Goal: Task Accomplishment & Management: Manage account settings

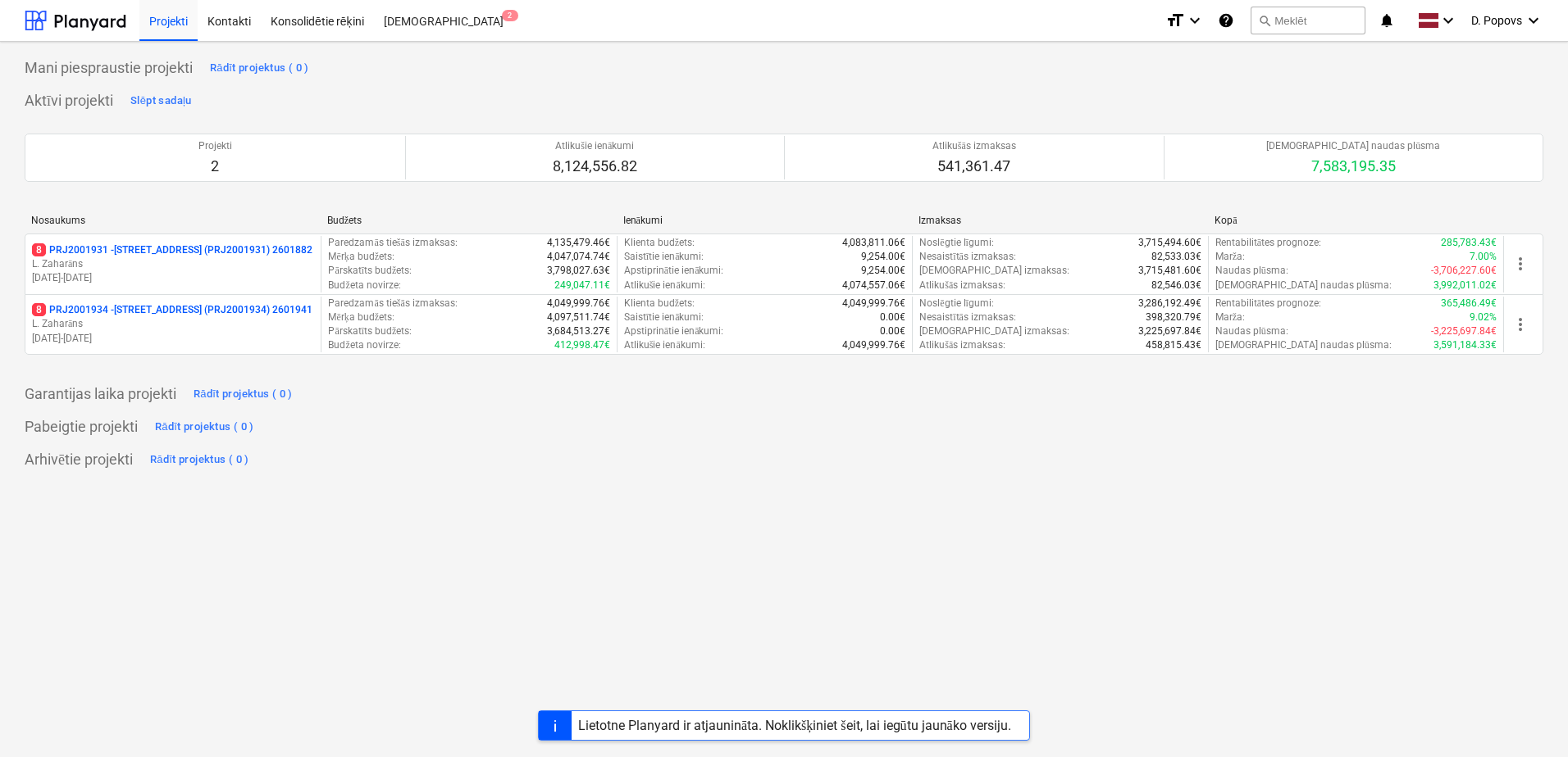
click at [754, 721] on div "Lietotne Planyard ir atjaunināta. Noklikšķiniet šeit, lai iegūtu jaunāko versij…" at bounding box center [794, 726] width 433 height 16
click at [103, 279] on p "[DATE] - [DATE]" at bounding box center [172, 279] width 282 height 14
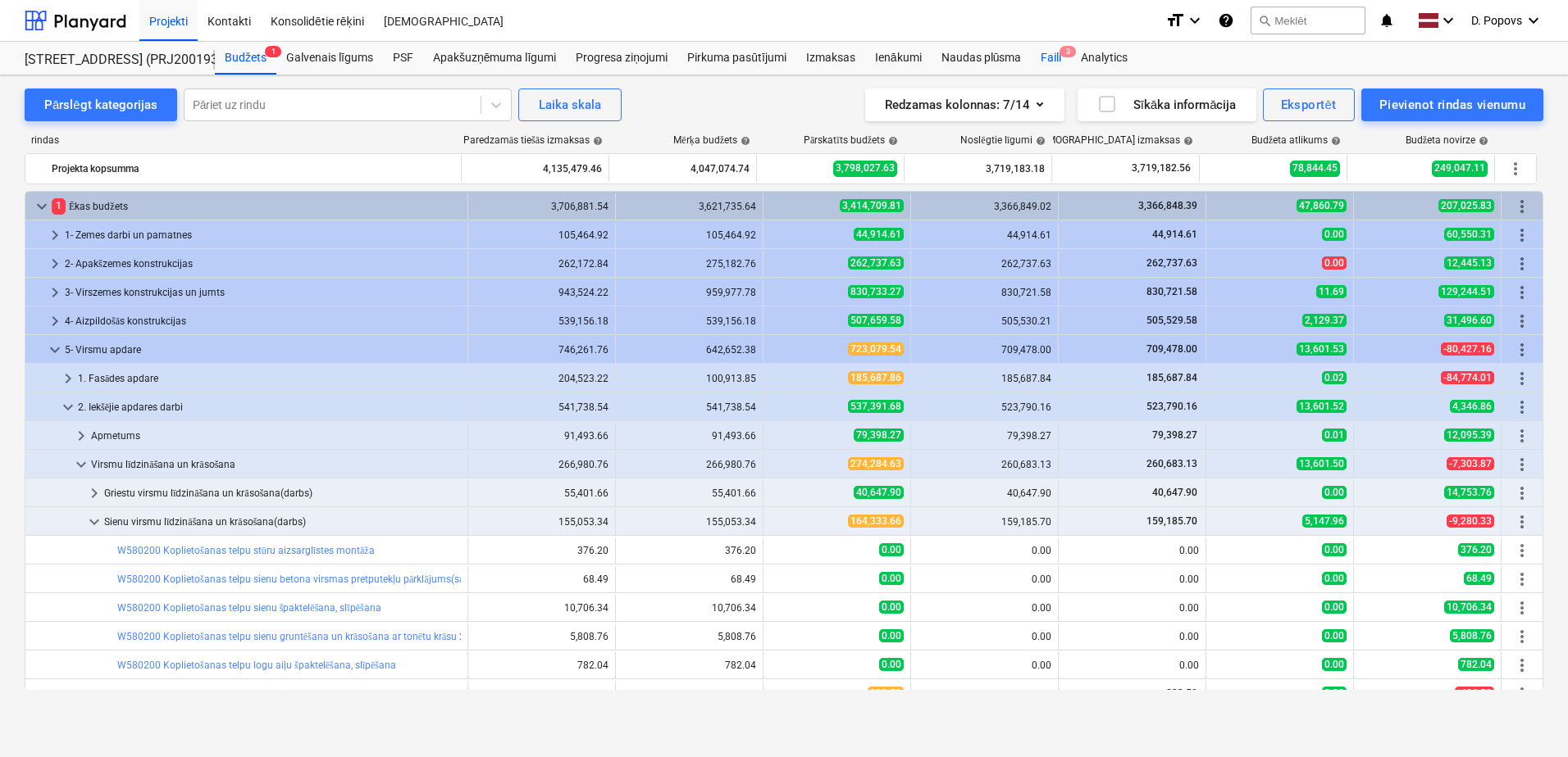
click at [1051, 64] on div "Faili 3" at bounding box center [1051, 58] width 40 height 33
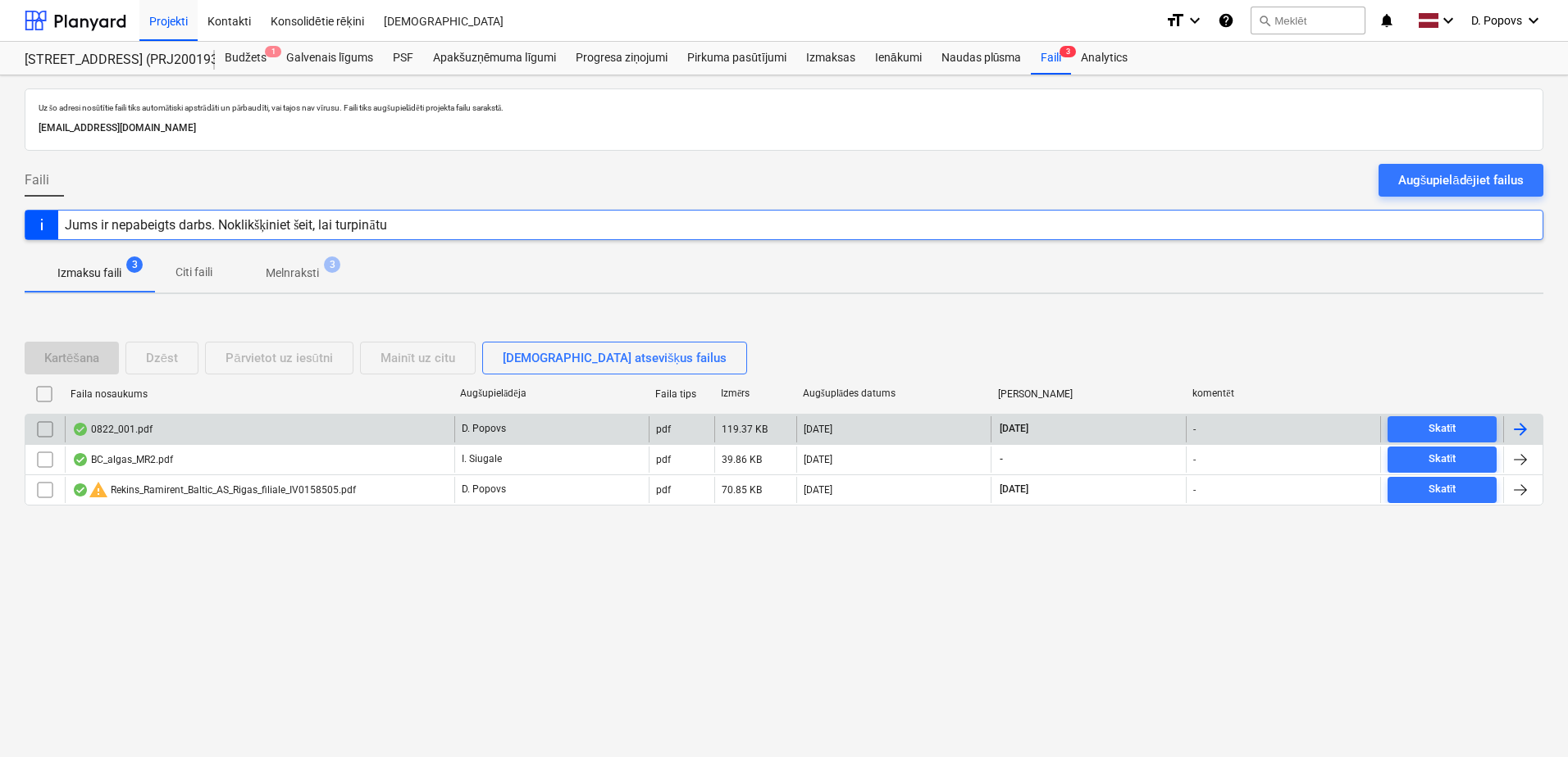
click at [178, 440] on div "0822_001.pdf" at bounding box center [259, 429] width 390 height 26
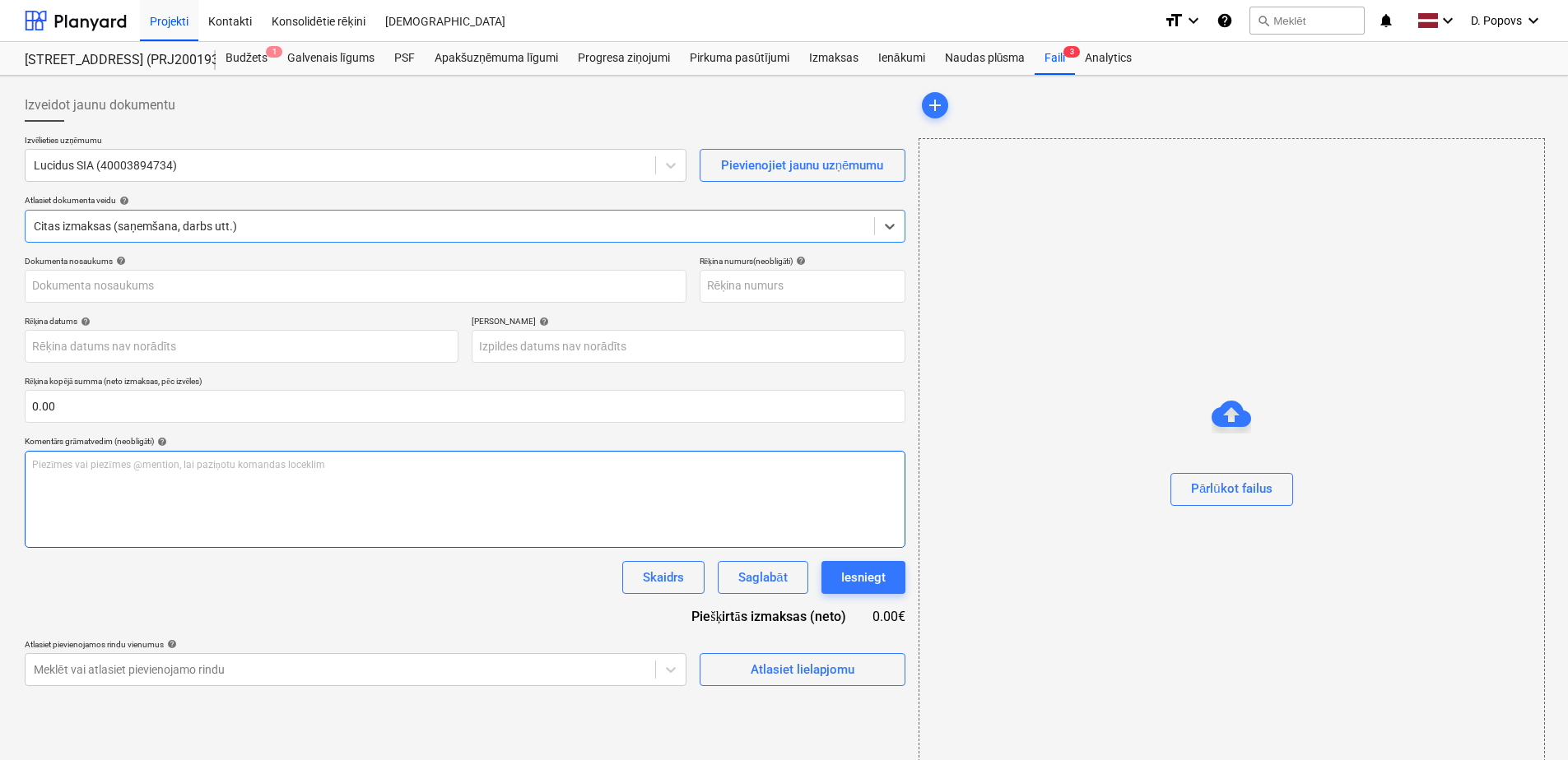
type input "LU 254413"
type input "[DATE]"
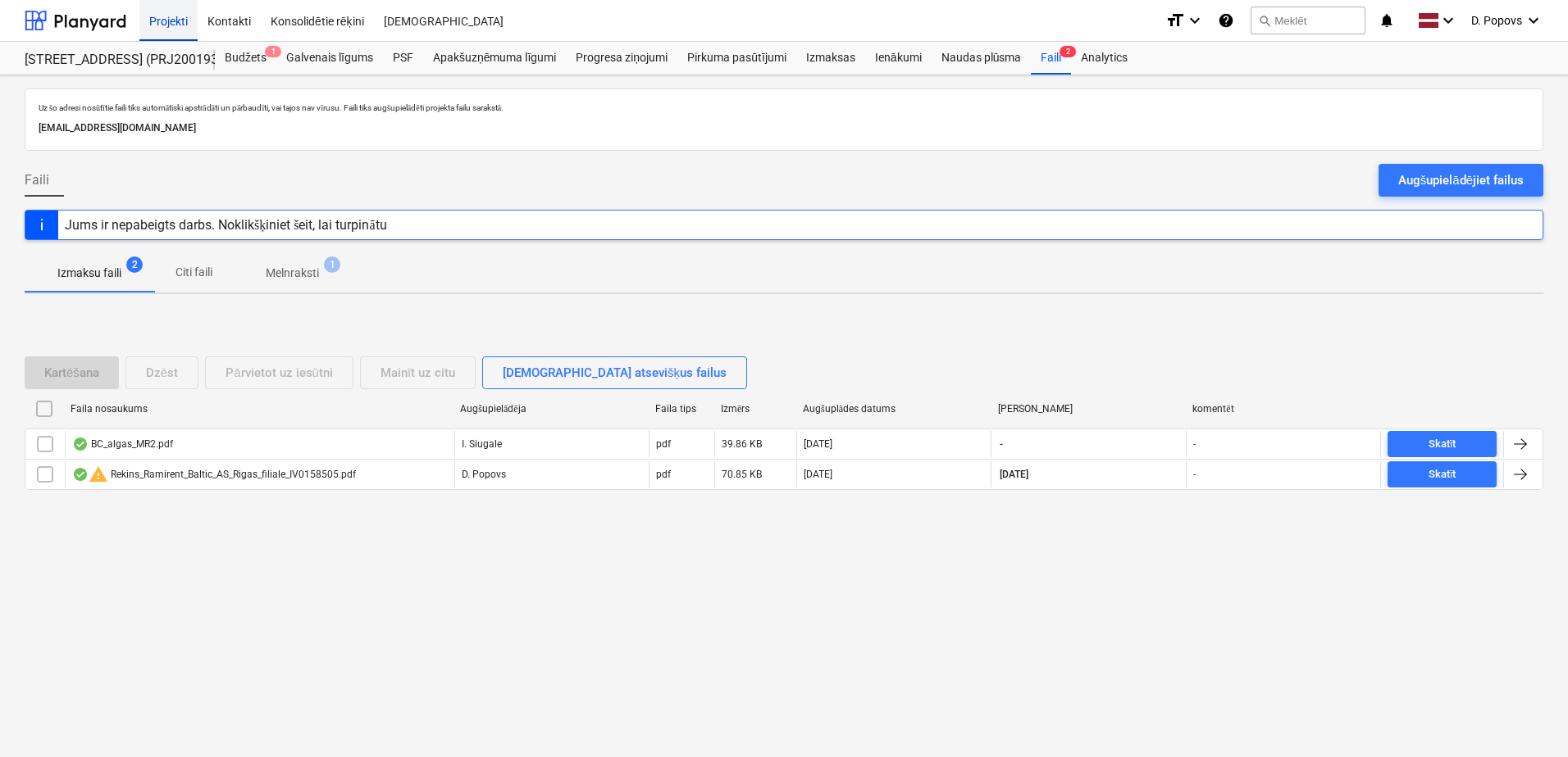
click at [160, 27] on div "Projekti" at bounding box center [169, 19] width 58 height 42
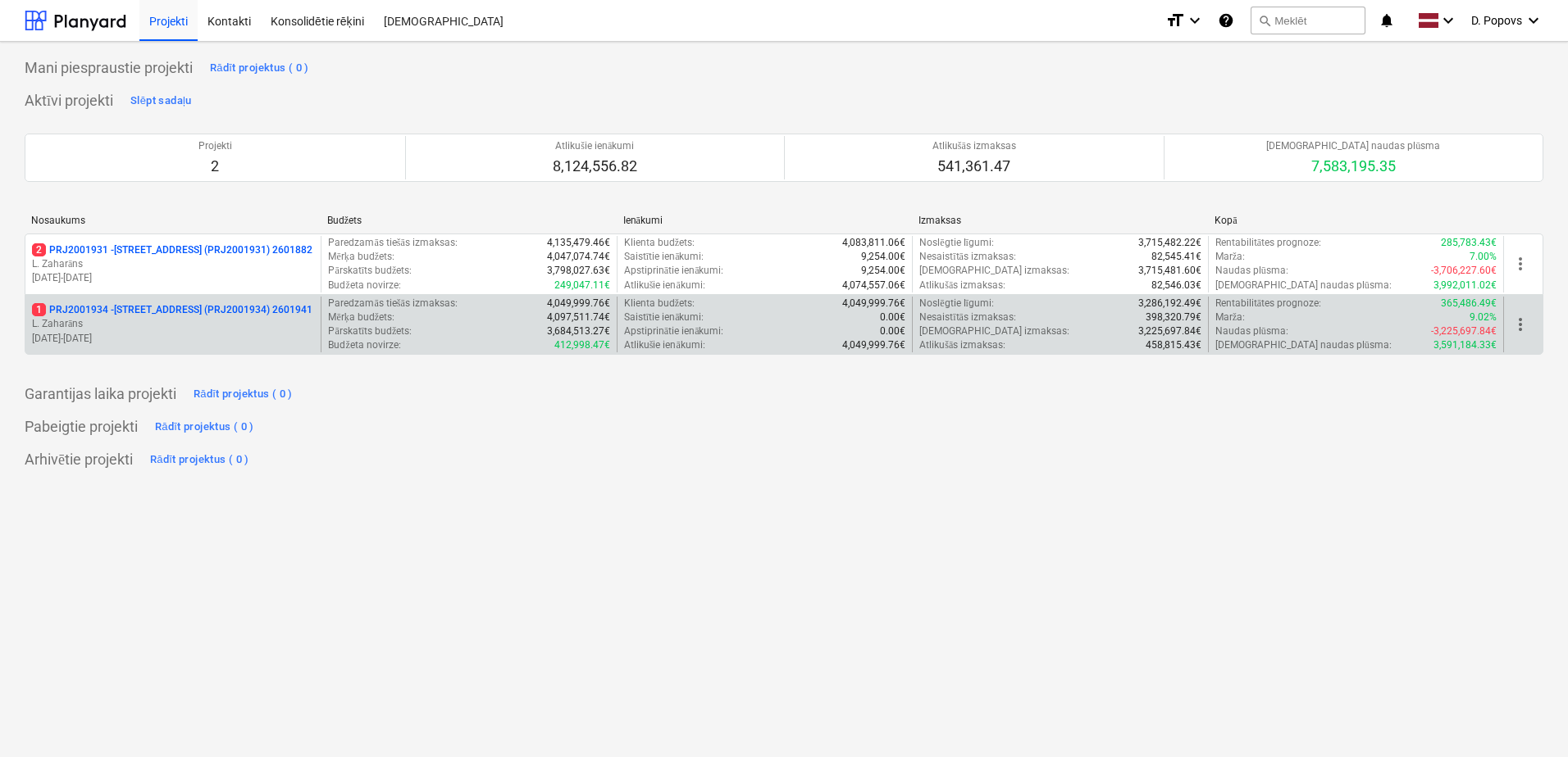
click at [154, 338] on p "[DATE] - [DATE]" at bounding box center [172, 339] width 282 height 14
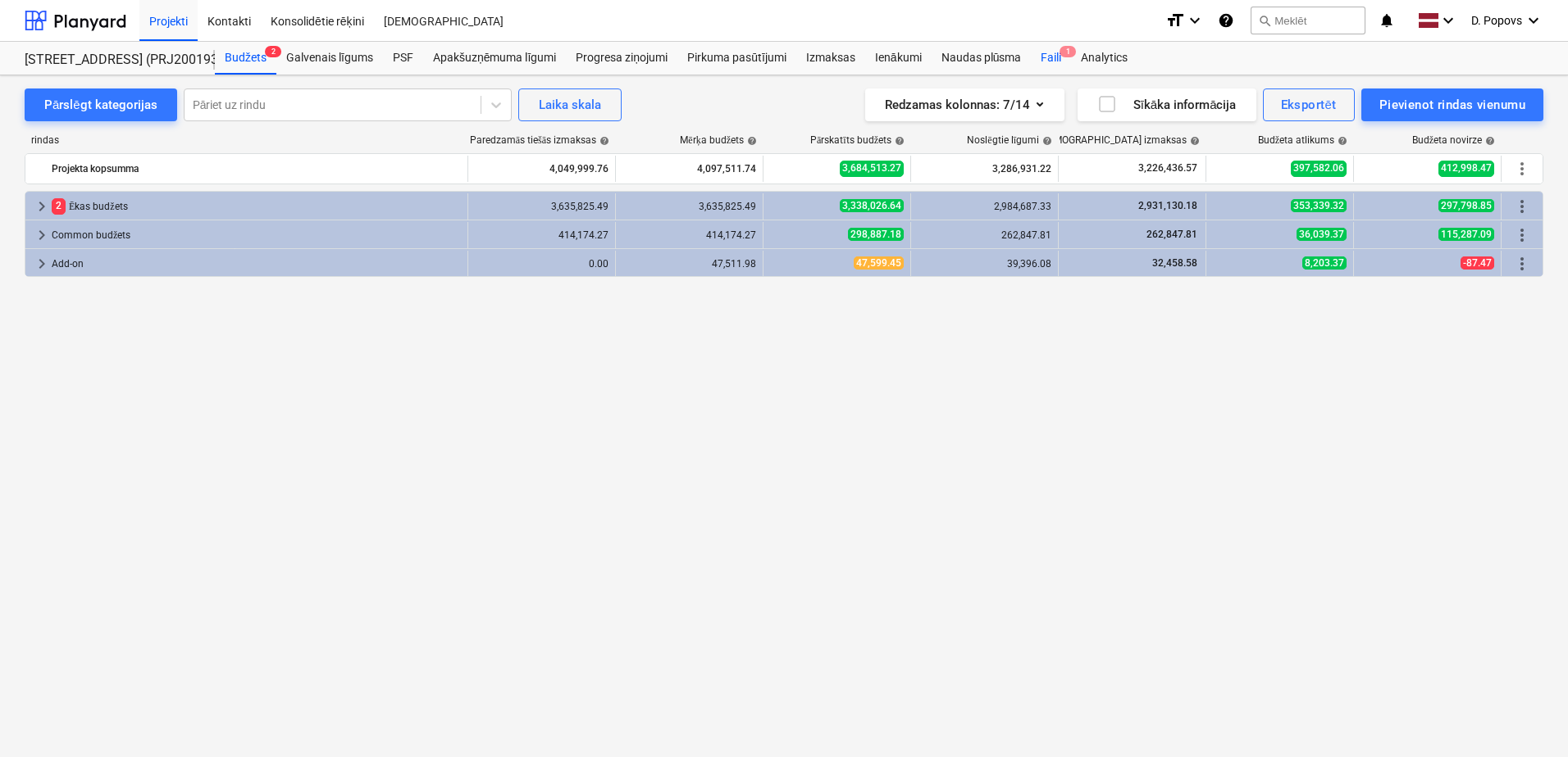
click at [1060, 49] on span "1" at bounding box center [1067, 52] width 17 height 12
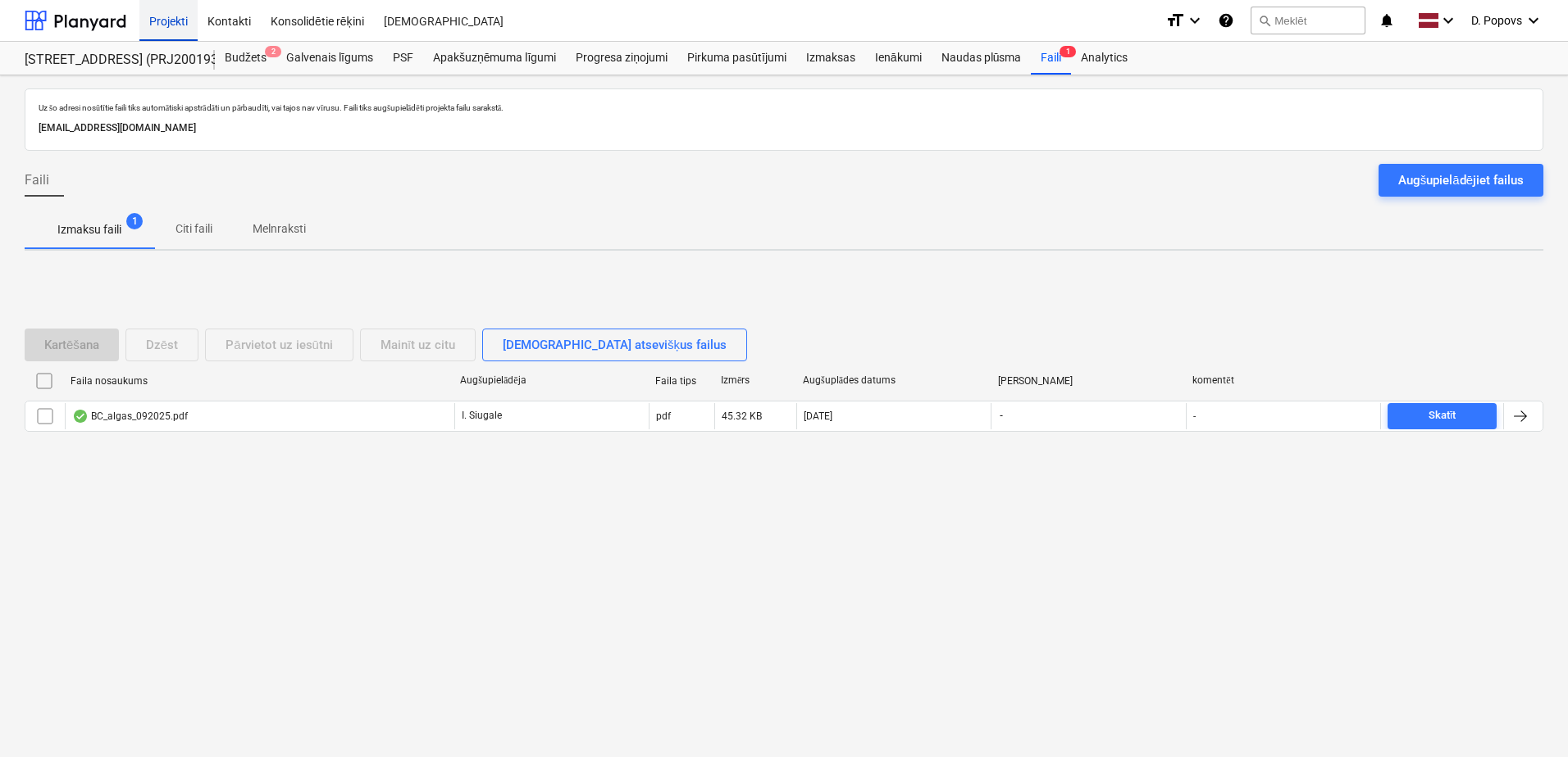
click at [181, 25] on div "Projekti" at bounding box center [169, 19] width 58 height 42
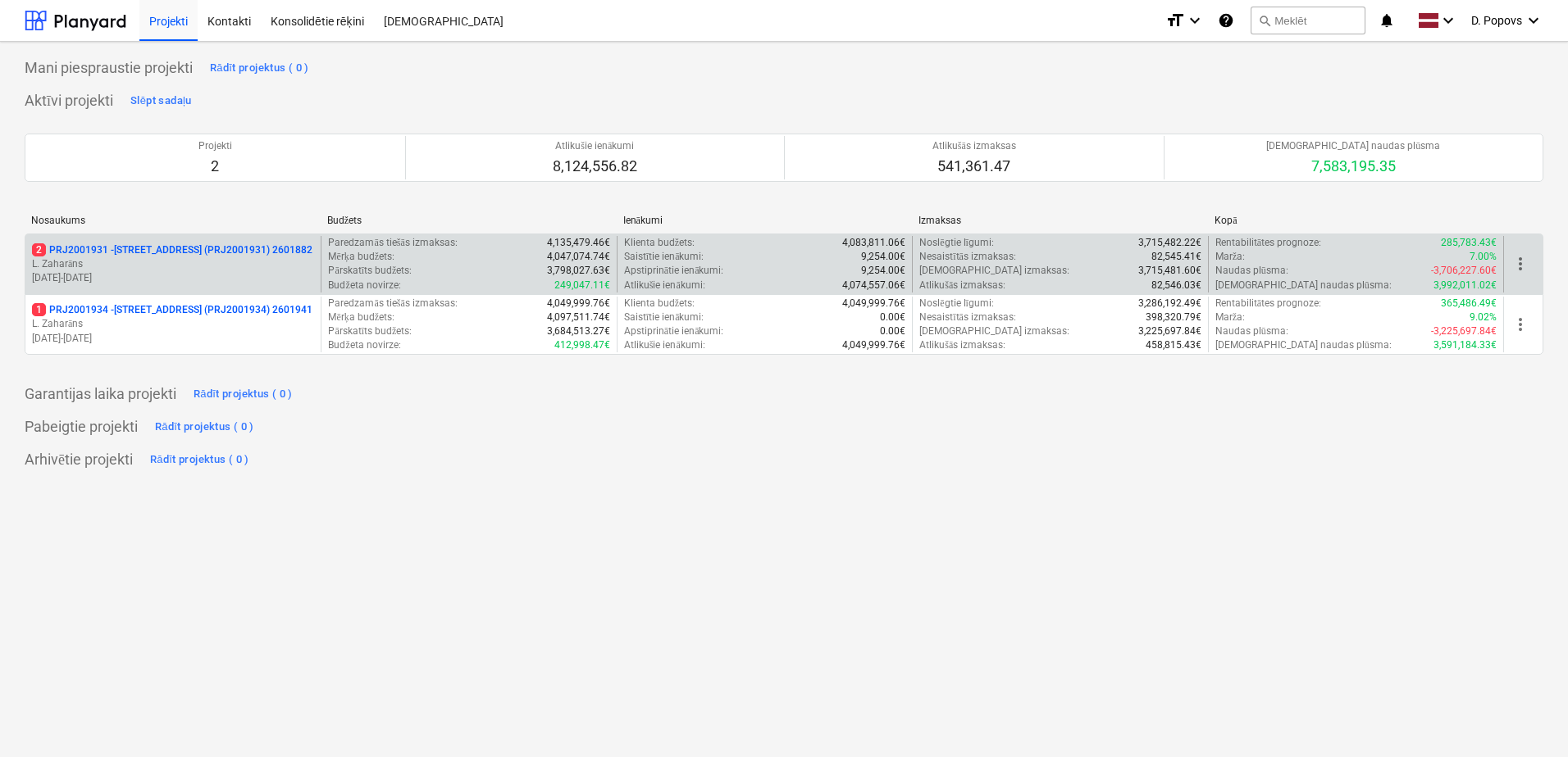
click at [176, 252] on p "2 PRJ2001931 - [STREET_ADDRESS] (PRJ2001931) 2601882" at bounding box center [172, 250] width 281 height 14
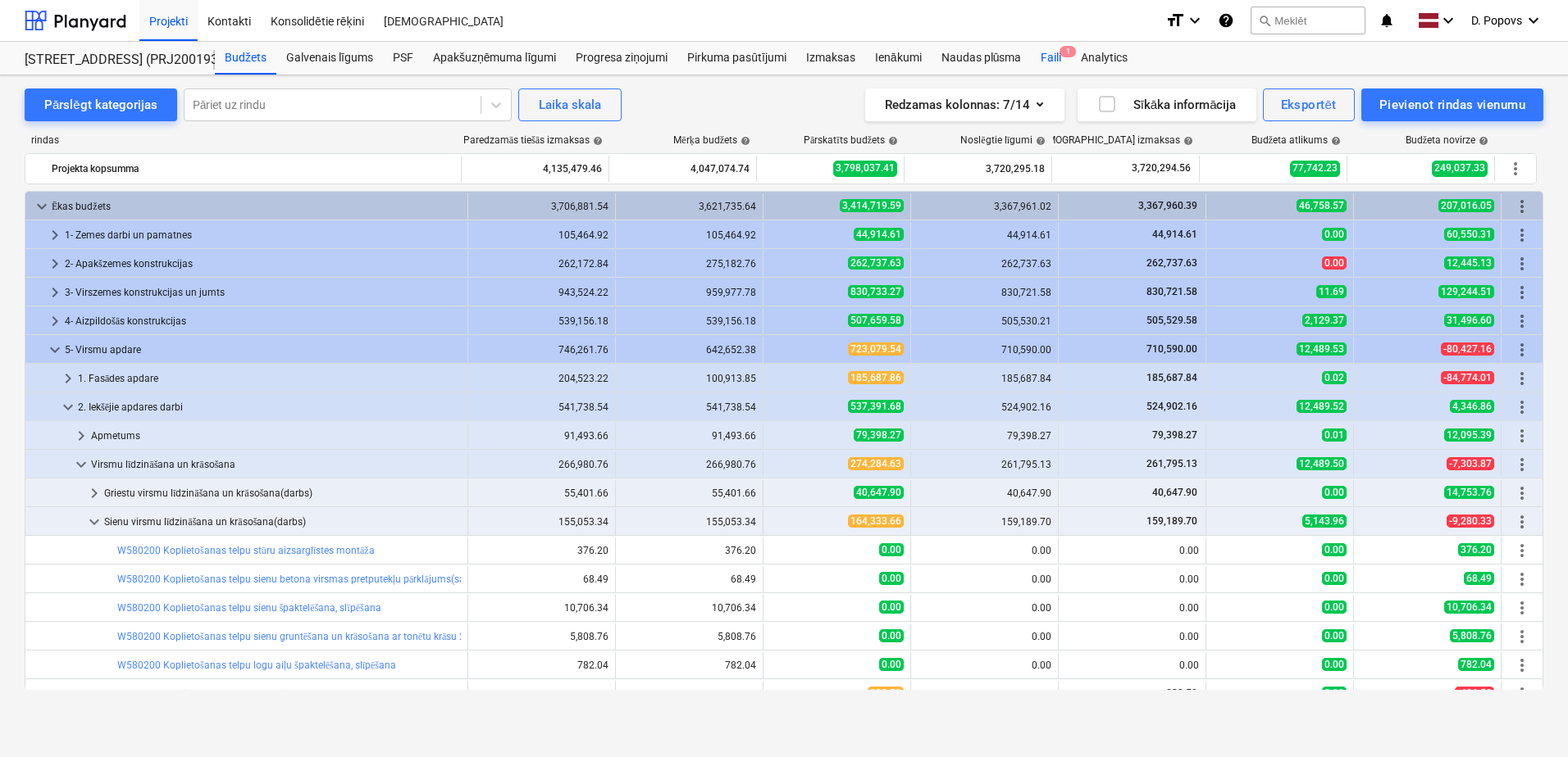
click at [1055, 60] on div "Faili 1" at bounding box center [1051, 58] width 40 height 33
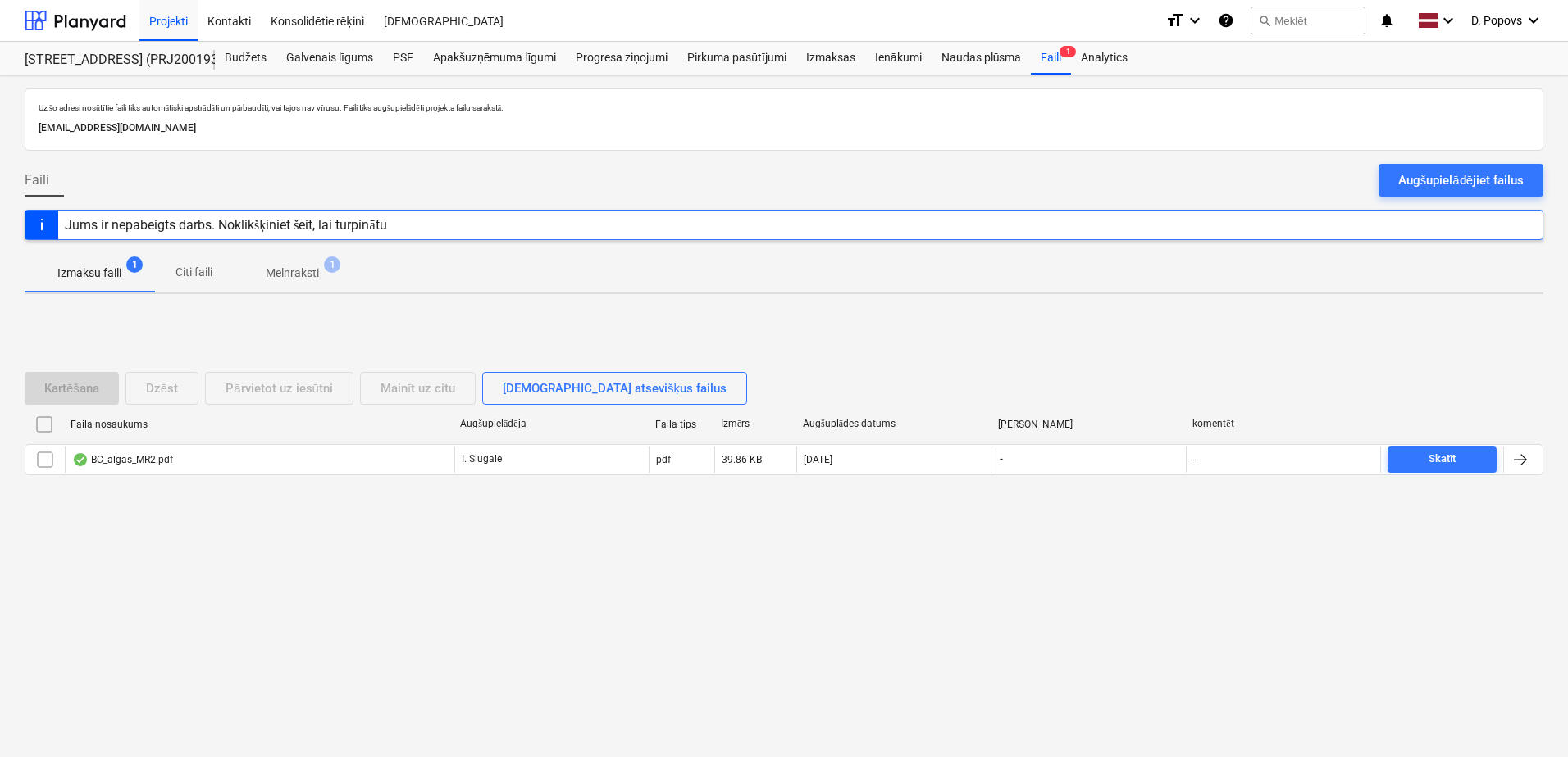
click at [587, 229] on div "Jums ir nepabeigts darbs. Noklikšķiniet šeit, lai turpinātu" at bounding box center [784, 224] width 1518 height 30
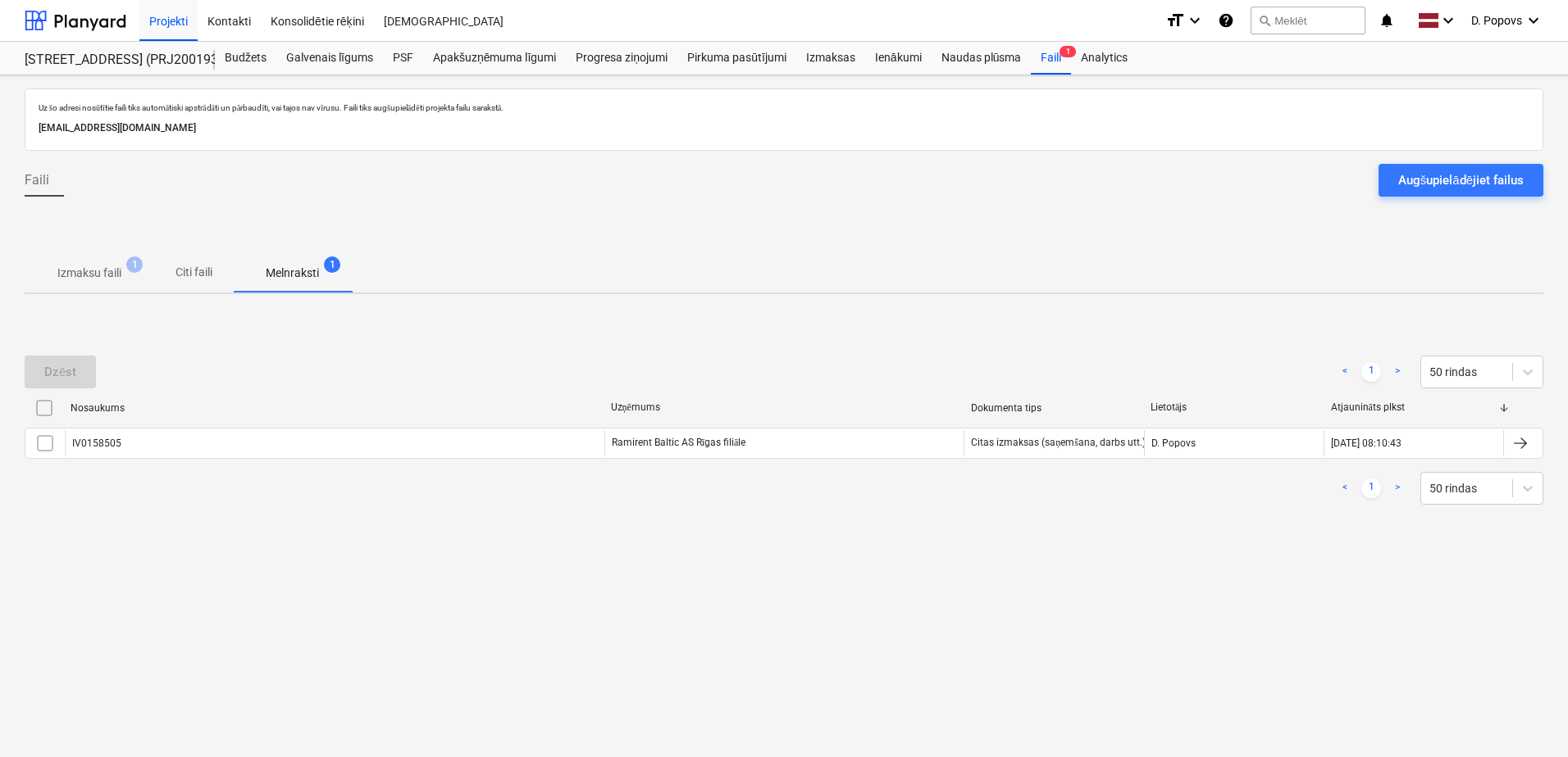
click at [336, 426] on div "Nosaukums Uzņēmums Dokumenta tips Lietotājs Atjaunināts plkst" at bounding box center [784, 412] width 1518 height 33
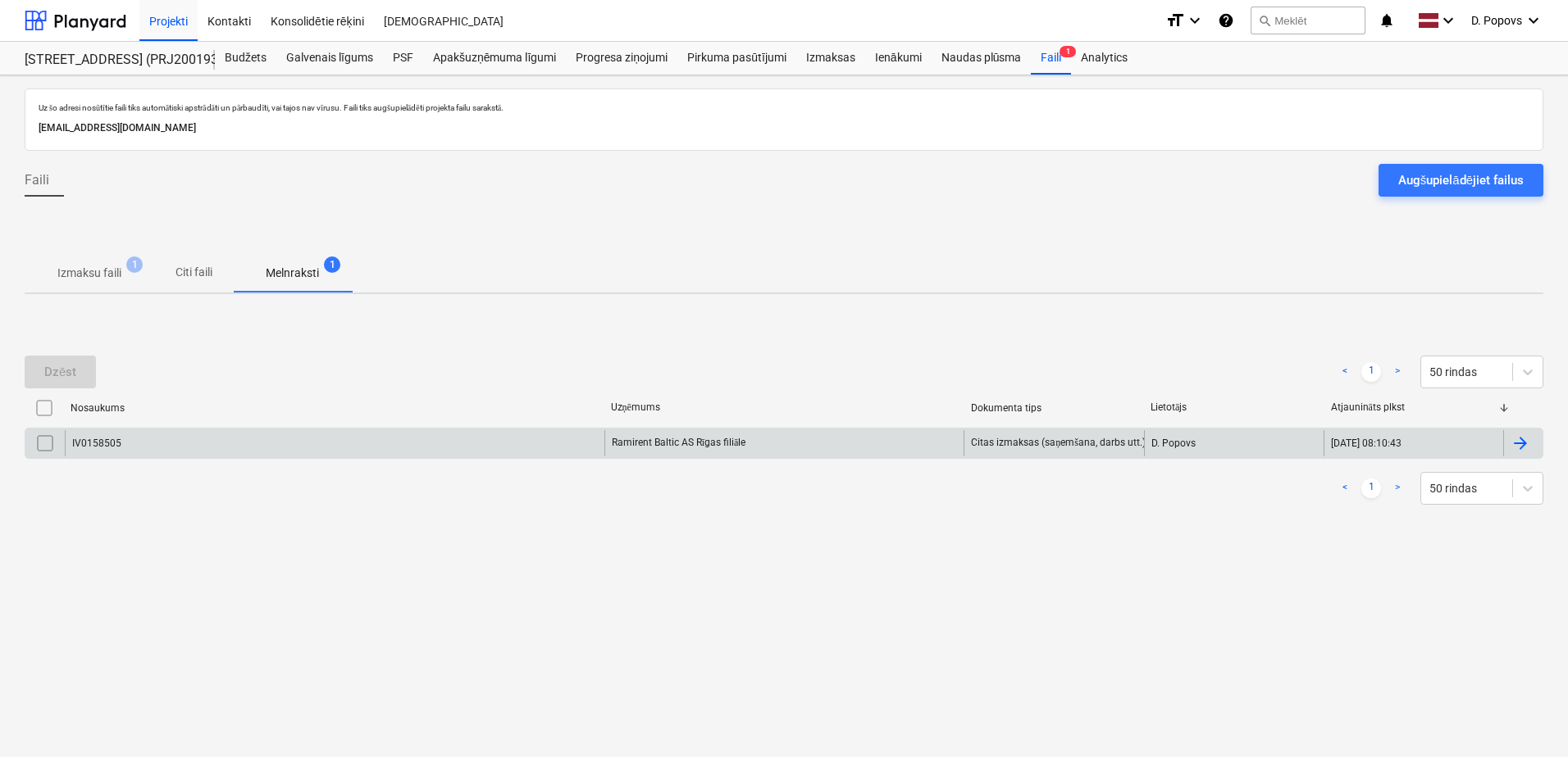
click at [338, 441] on div "IV0158505" at bounding box center [334, 443] width 540 height 26
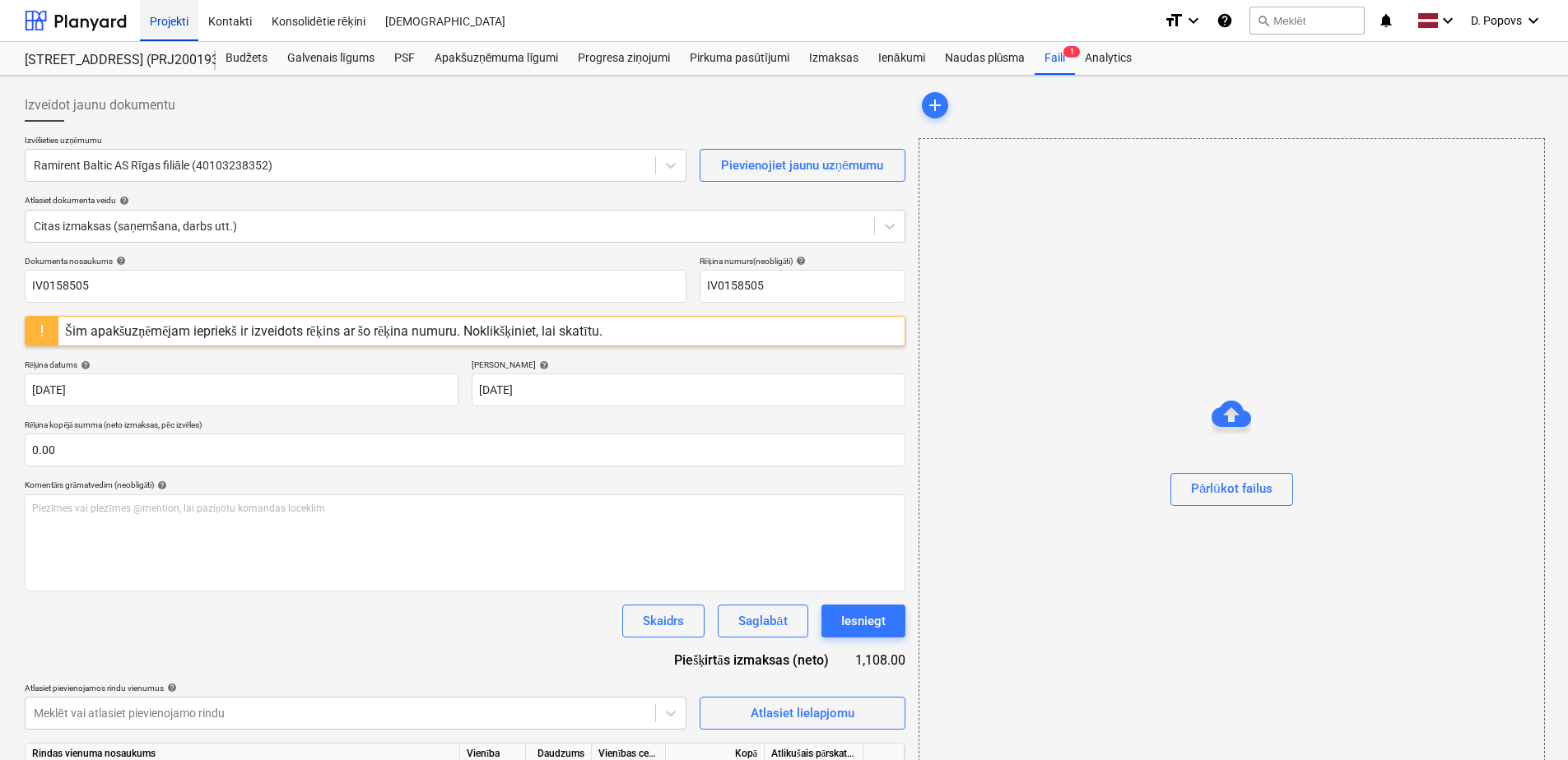
click at [179, 18] on div "Projekti" at bounding box center [169, 20] width 59 height 42
